Goal: Transaction & Acquisition: Purchase product/service

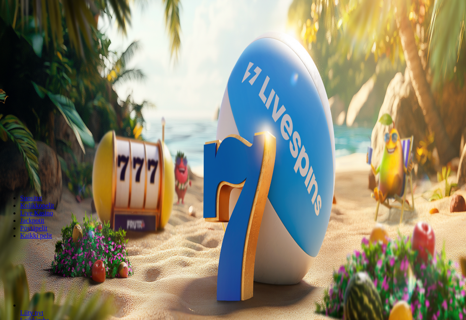
click at [51, 35] on button "Kirjaudu" at bounding box center [57, 30] width 27 height 9
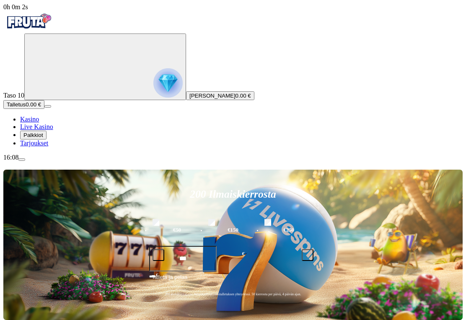
click at [43, 138] on span "Palkkiot" at bounding box center [33, 135] width 20 height 6
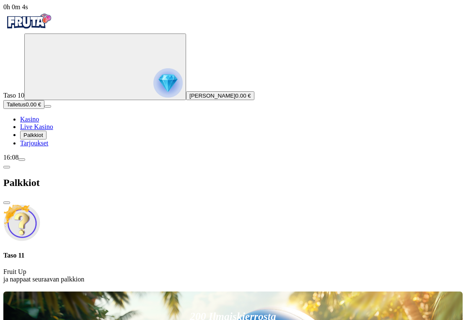
click at [7, 203] on span "close icon" at bounding box center [7, 203] width 0 height 0
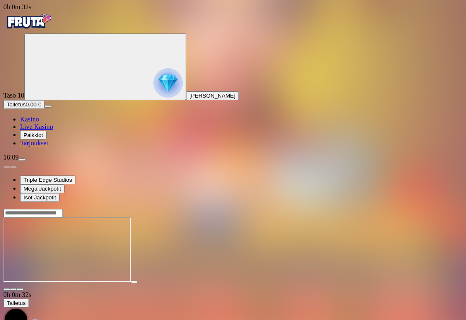
click at [7, 289] on span "close icon" at bounding box center [7, 289] width 0 height 0
